Goal: Find specific page/section

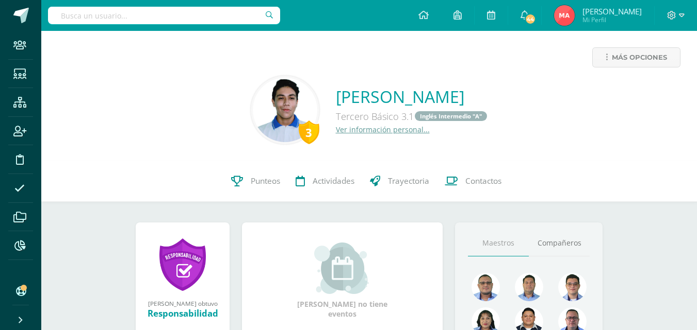
scroll to position [19, 0]
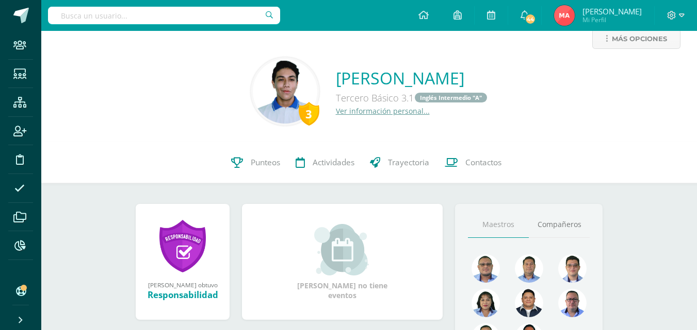
click at [187, 14] on input "text" at bounding box center [164, 16] width 232 height 18
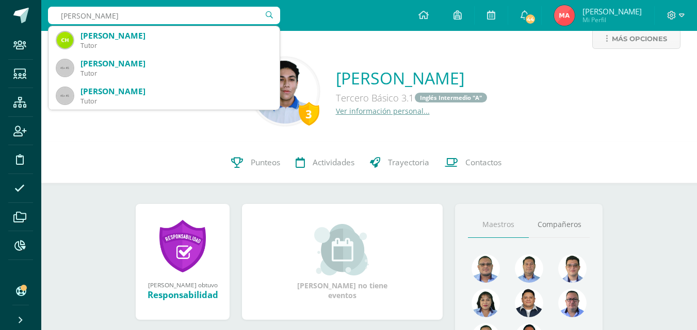
type input "[PERSON_NAME]"
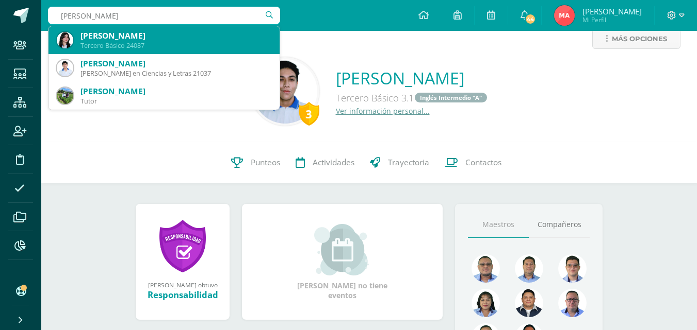
click at [168, 39] on div "[PERSON_NAME]" at bounding box center [175, 35] width 191 height 11
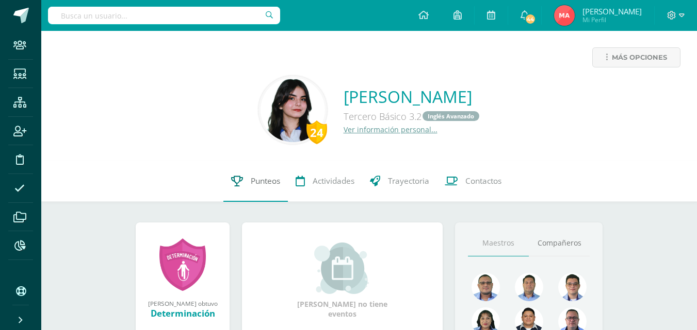
click at [267, 175] on link "Punteos" at bounding box center [255, 181] width 64 height 41
